Goal: Information Seeking & Learning: Stay updated

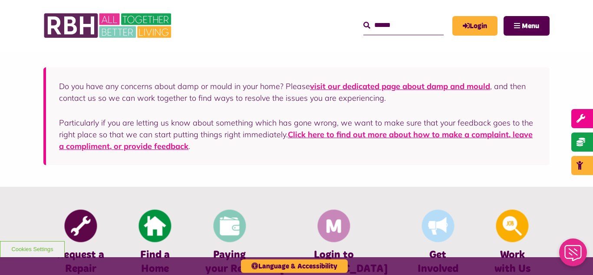
scroll to position [260, 0]
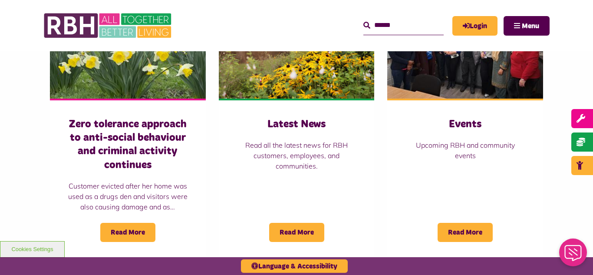
scroll to position [642, 0]
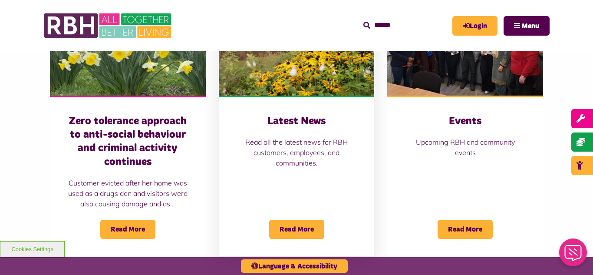
click at [303, 74] on img at bounding box center [297, 46] width 156 height 97
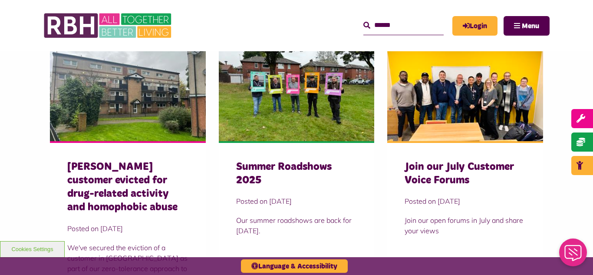
scroll to position [295, 0]
